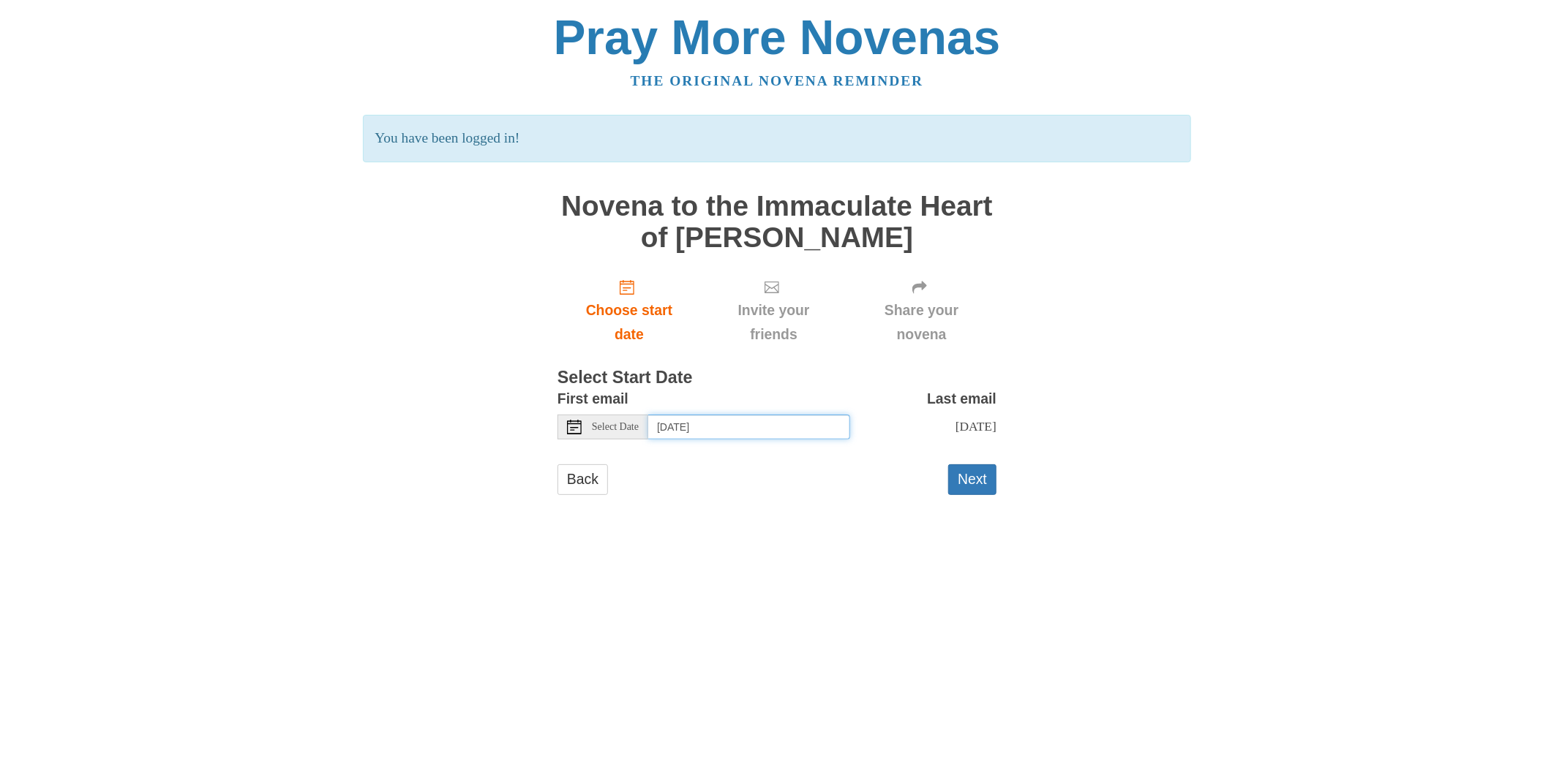
click at [801, 429] on input "[DATE]" at bounding box center [749, 427] width 202 height 25
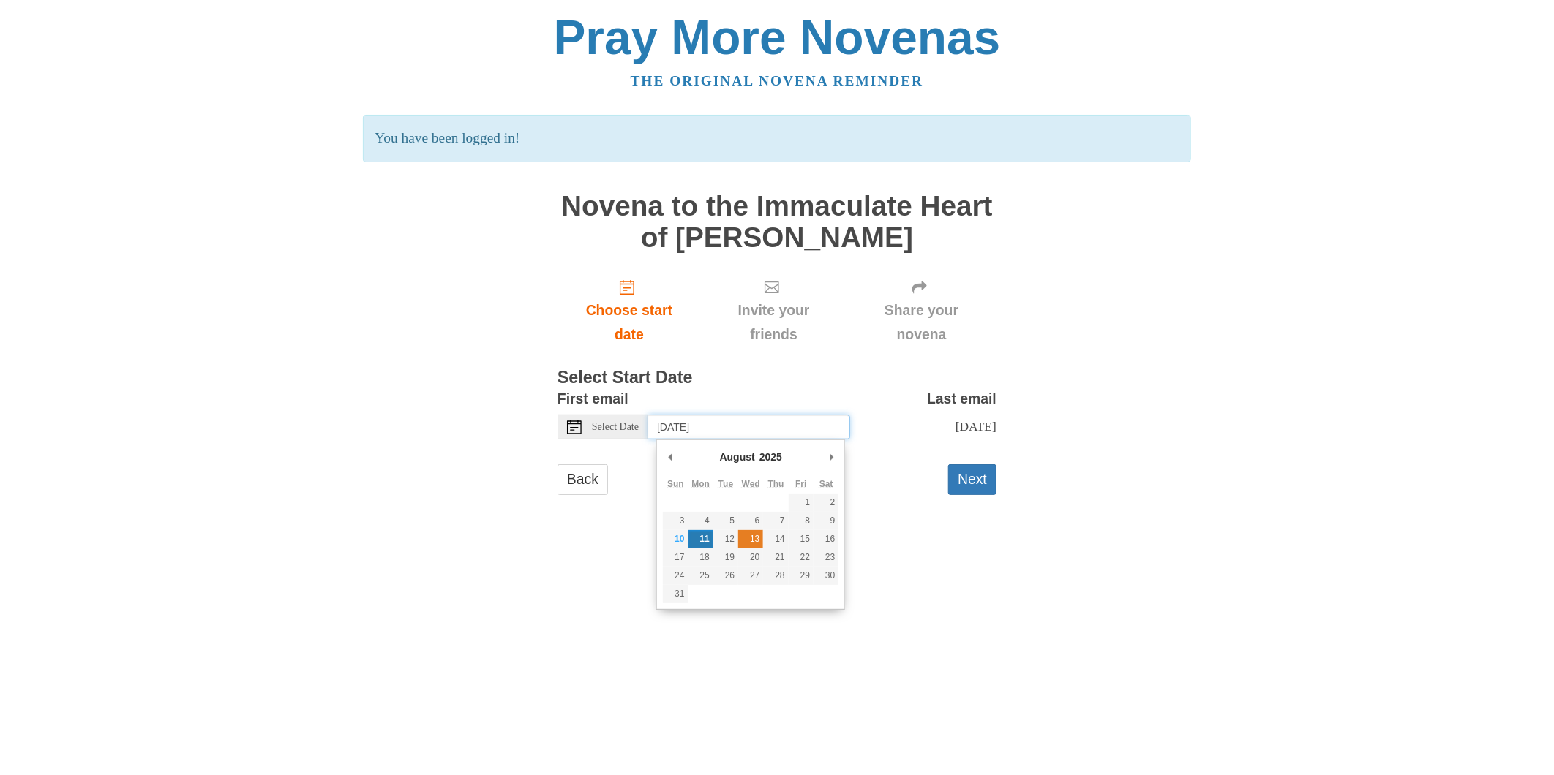
type input "[DATE]"
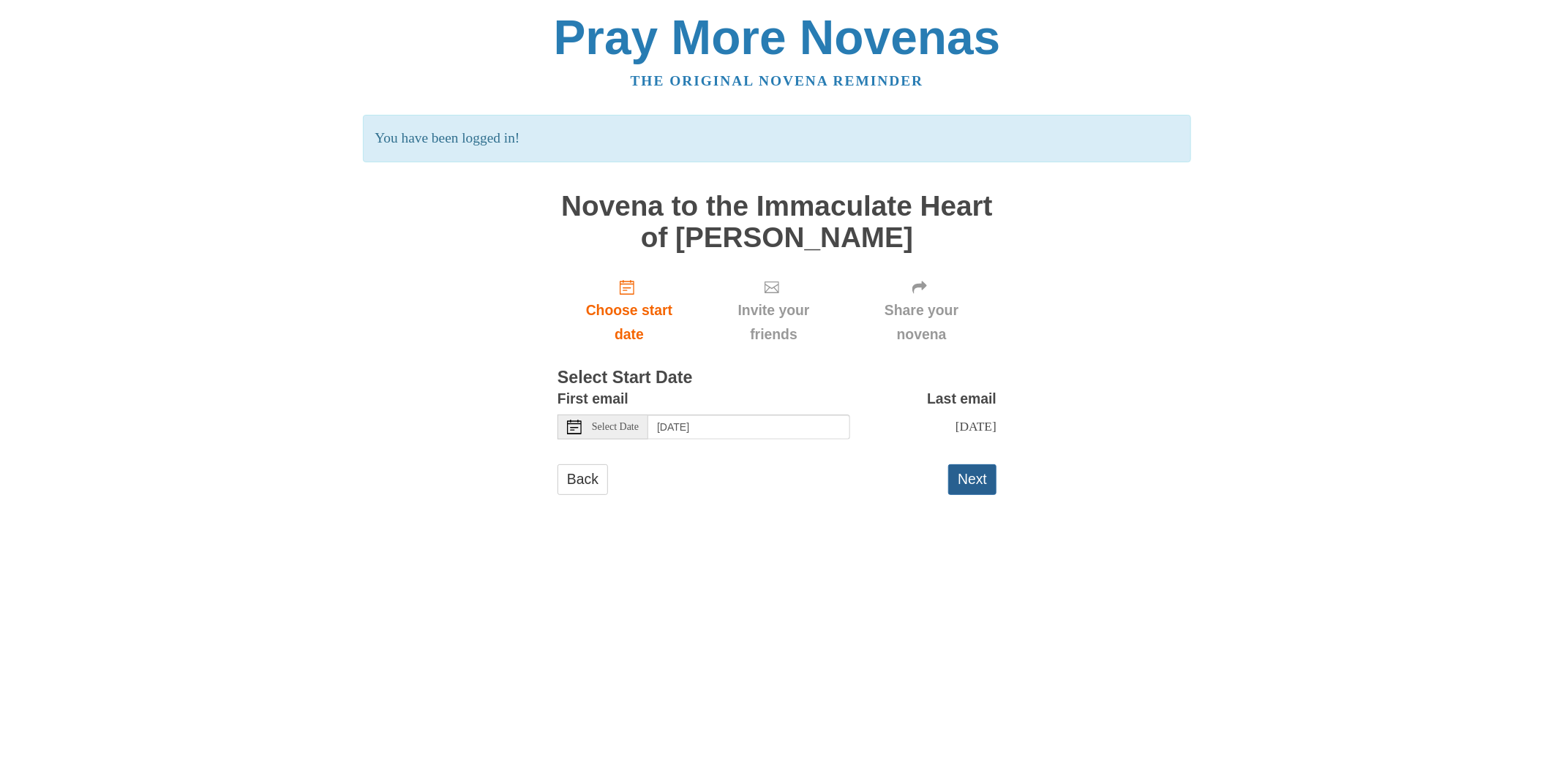
click at [980, 486] on button "Next" at bounding box center [972, 479] width 48 height 30
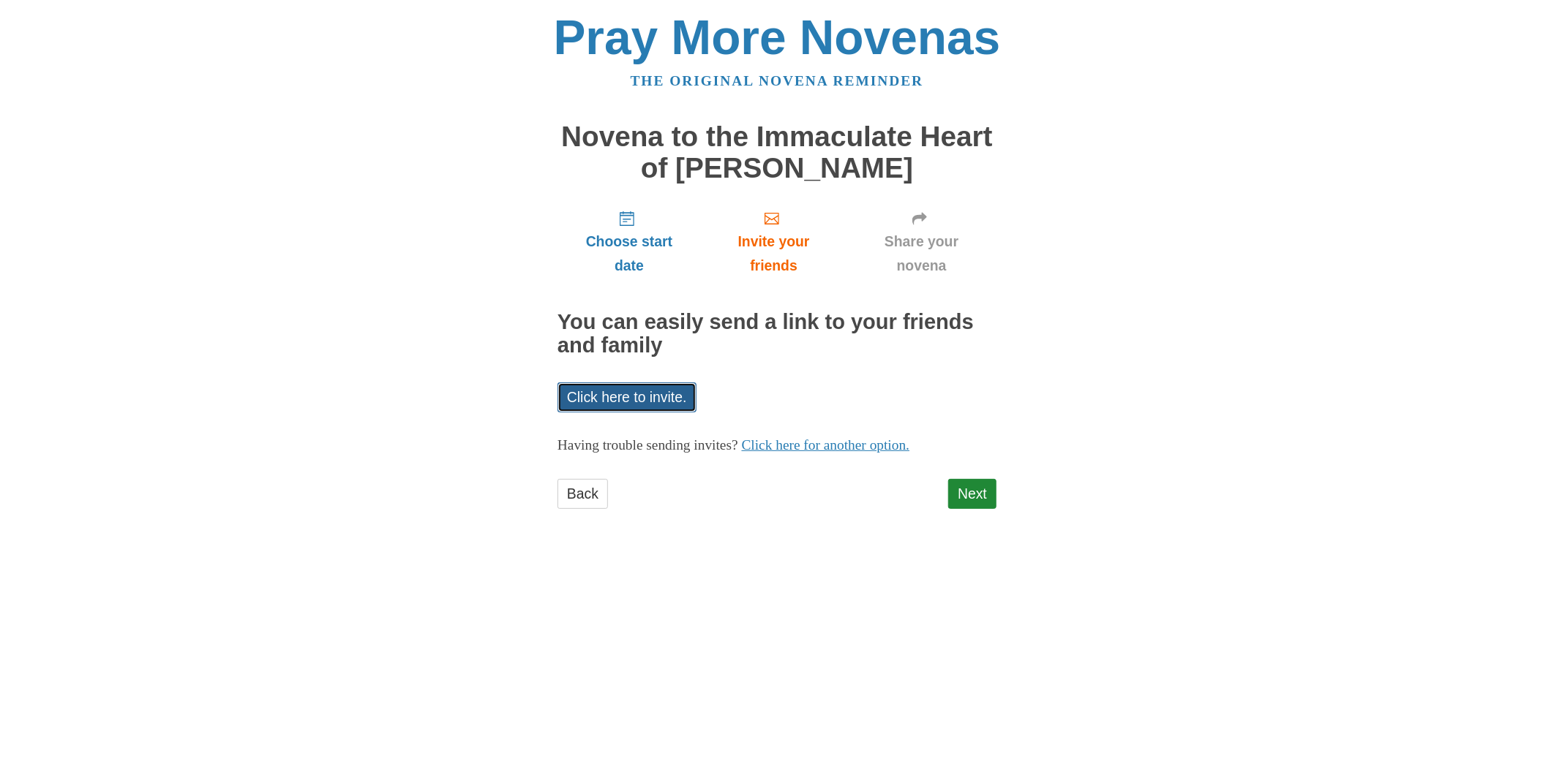
click at [647, 401] on link "Click here to invite." at bounding box center [626, 398] width 139 height 30
